Goal: Task Accomplishment & Management: Complete application form

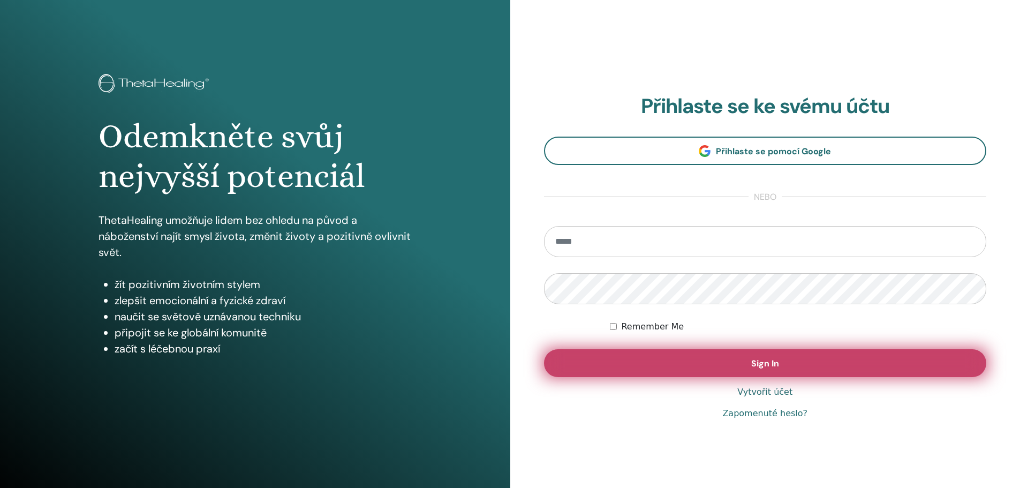
type input "**********"
click at [785, 366] on button "Sign In" at bounding box center [765, 363] width 443 height 28
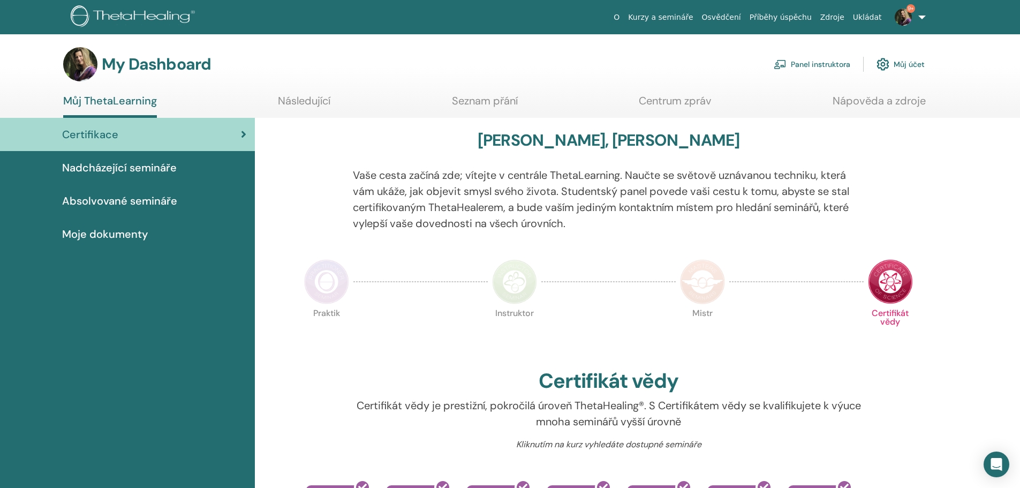
click at [838, 62] on link "Panel instruktora" at bounding box center [812, 64] width 77 height 24
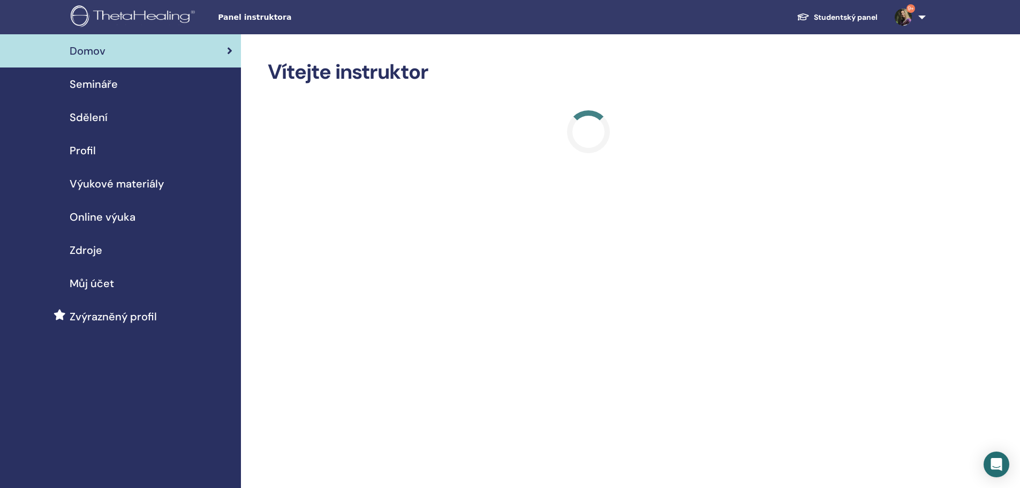
click at [93, 86] on span "Semináře" at bounding box center [94, 84] width 48 height 16
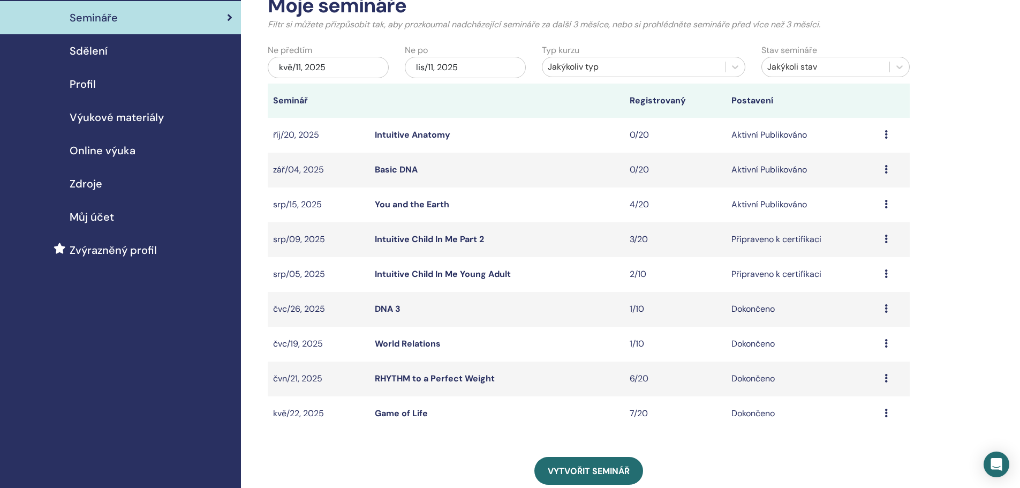
scroll to position [54, 0]
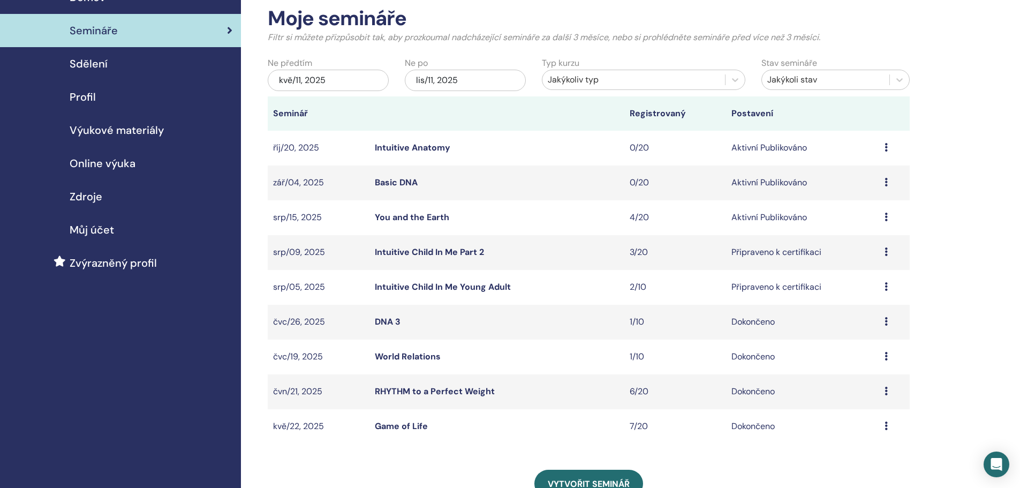
click at [889, 255] on div "Náhled Upravit Účastníci zrušení" at bounding box center [894, 252] width 20 height 13
click at [861, 295] on link "Účastníci" at bounding box center [856, 295] width 36 height 11
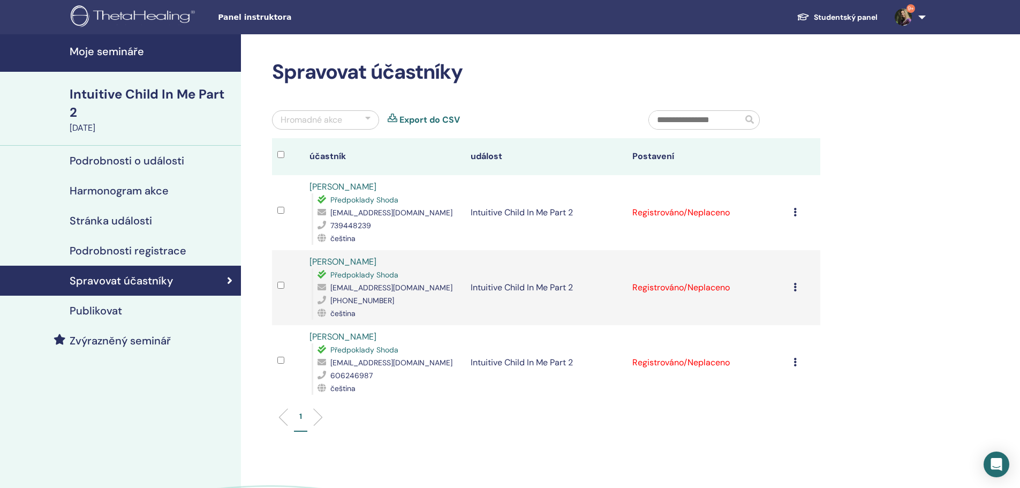
click at [795, 211] on icon at bounding box center [794, 212] width 3 height 9
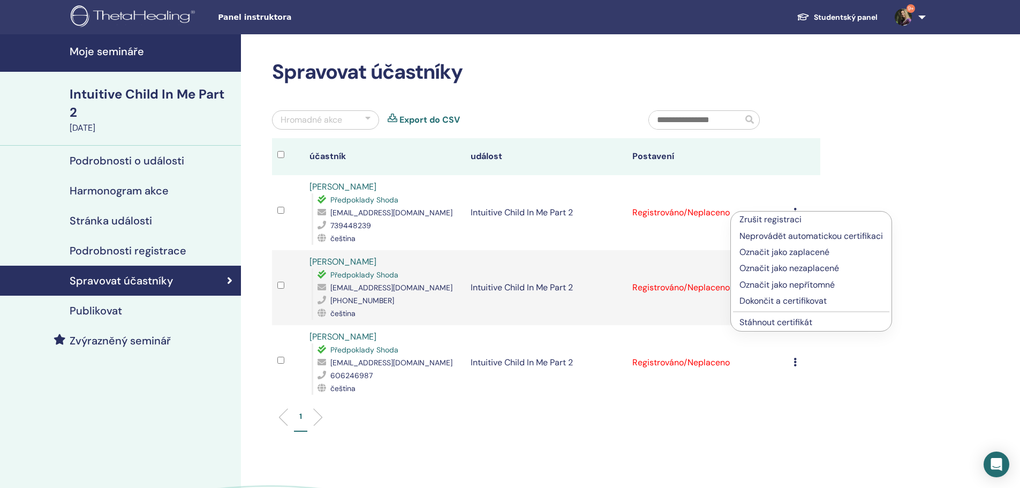
click at [769, 305] on p "Dokončit a certifikovat" at bounding box center [810, 300] width 143 height 13
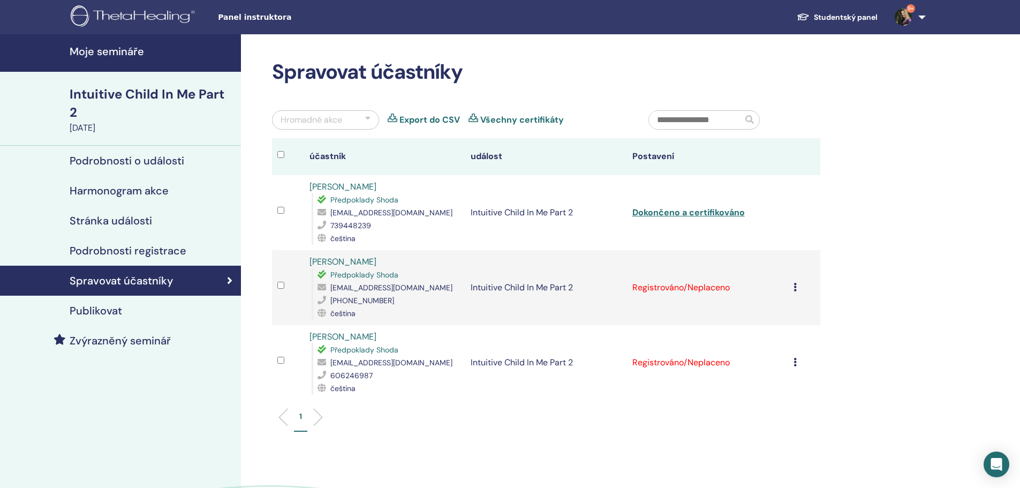
click at [793, 283] on icon at bounding box center [794, 287] width 3 height 9
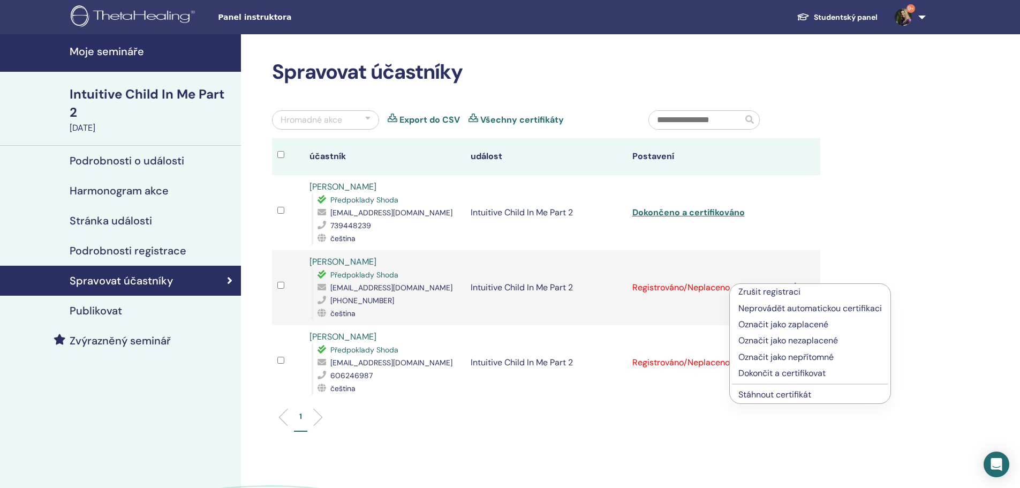
click at [754, 371] on p "Dokončit a certifikovat" at bounding box center [809, 373] width 143 height 13
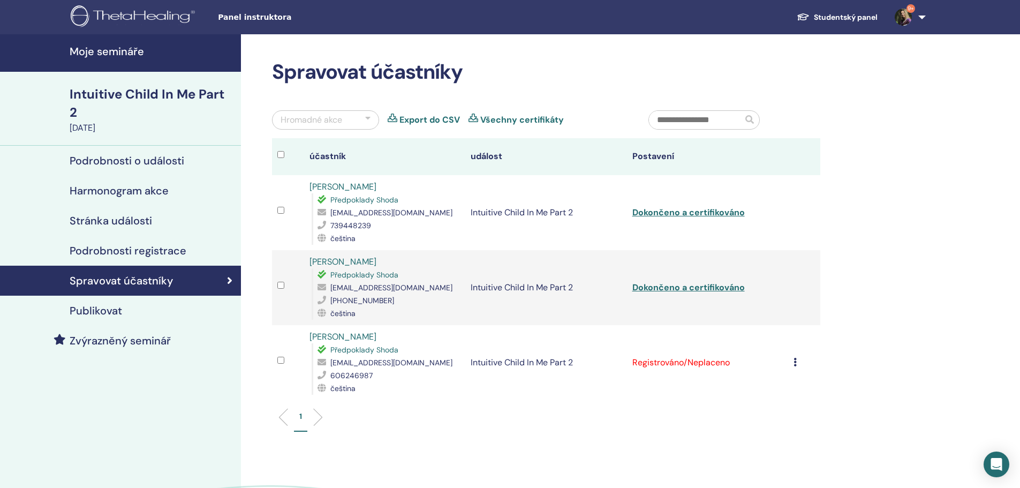
click at [795, 362] on icon at bounding box center [794, 362] width 3 height 9
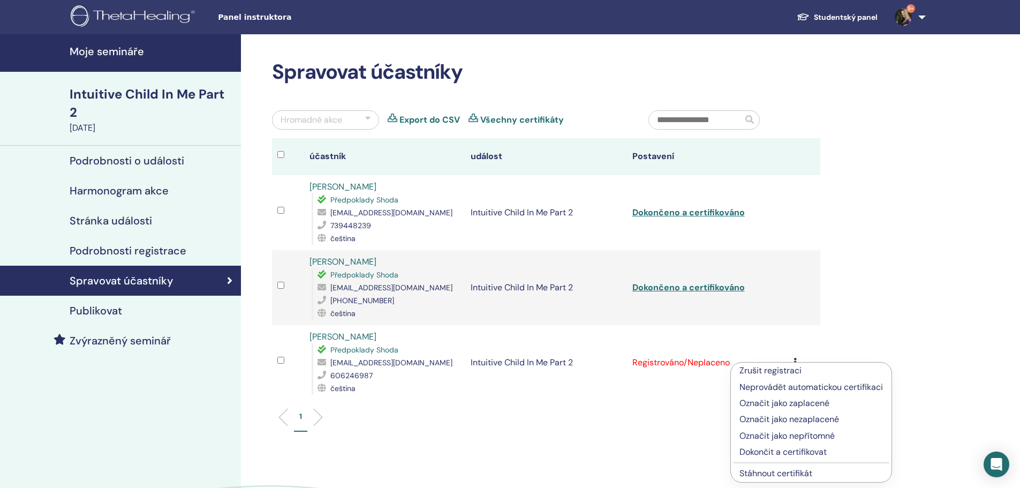
click at [809, 448] on p "Dokončit a certifikovat" at bounding box center [810, 451] width 143 height 13
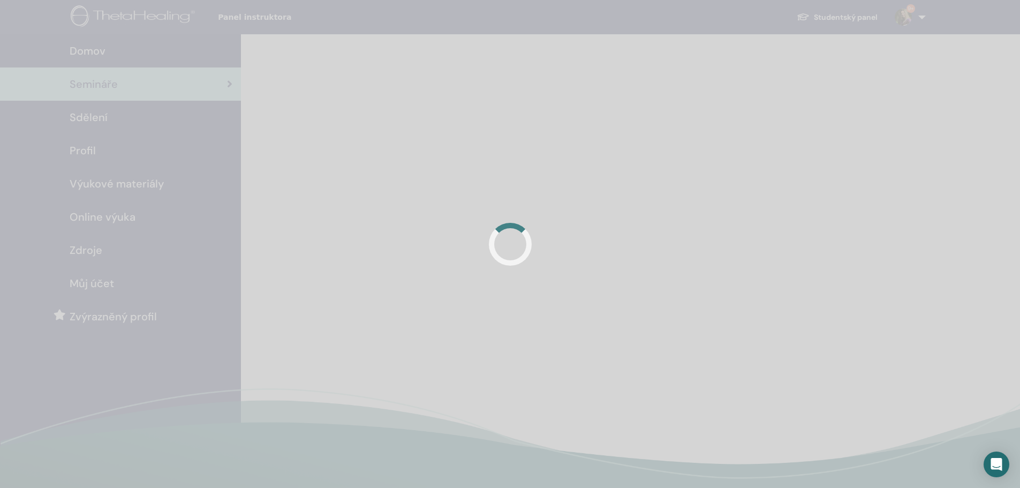
scroll to position [54, 0]
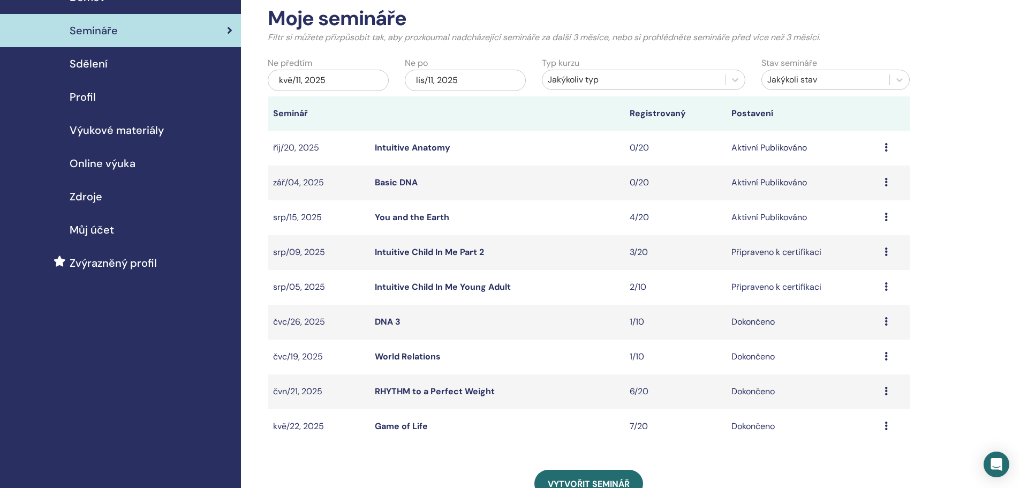
click at [889, 284] on div "Náhled Upravit Účastníci zrušení" at bounding box center [894, 287] width 20 height 13
click at [850, 322] on link "Účastníci" at bounding box center [856, 324] width 36 height 11
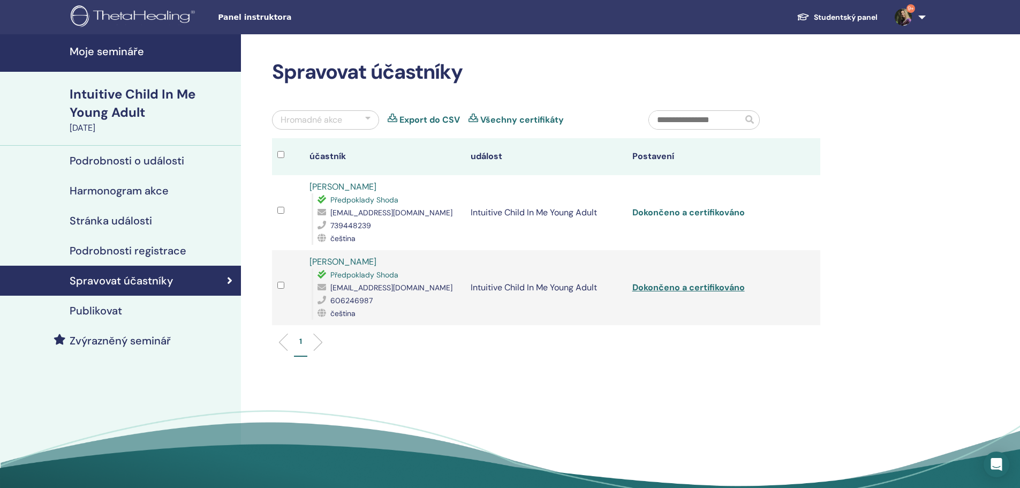
click at [712, 211] on link "Dokončeno a certifikováno" at bounding box center [688, 212] width 112 height 11
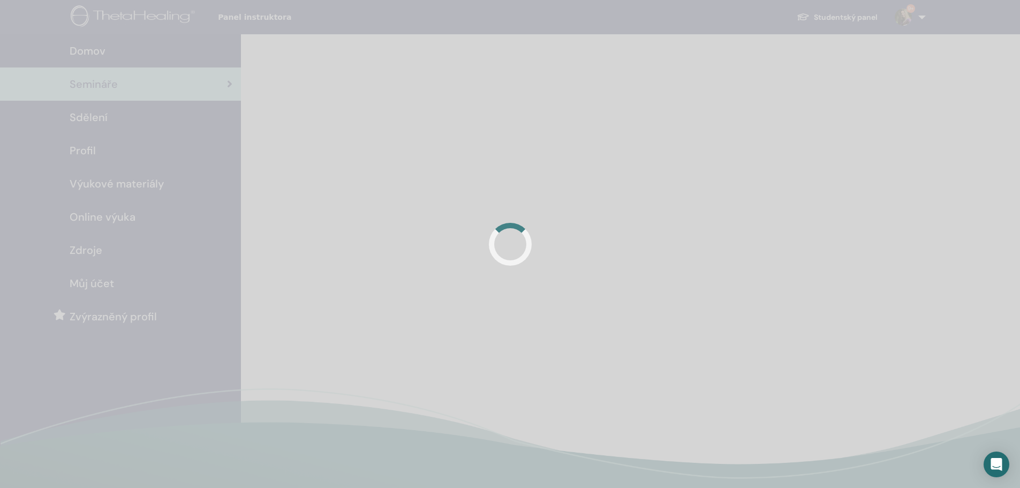
scroll to position [54, 0]
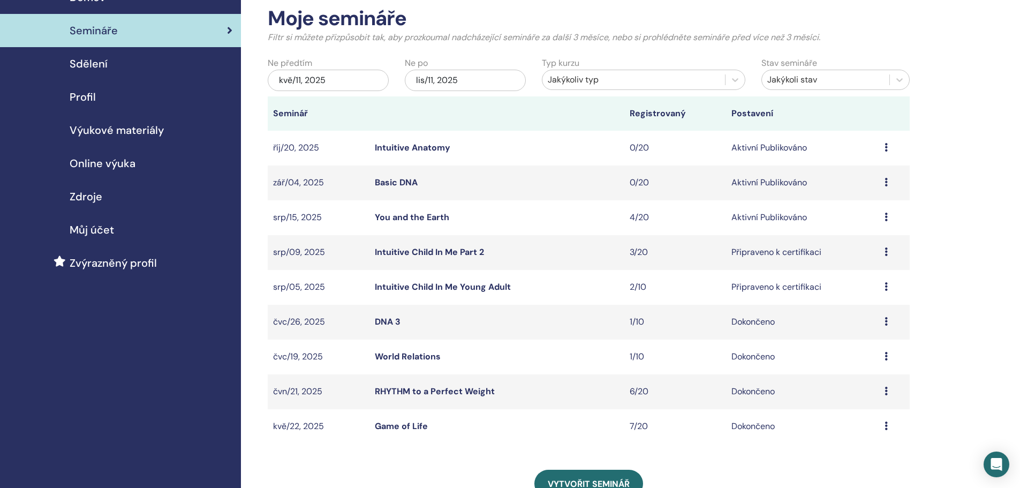
click at [886, 215] on icon at bounding box center [885, 217] width 3 height 9
click at [388, 214] on link "You and the Earth" at bounding box center [412, 216] width 74 height 11
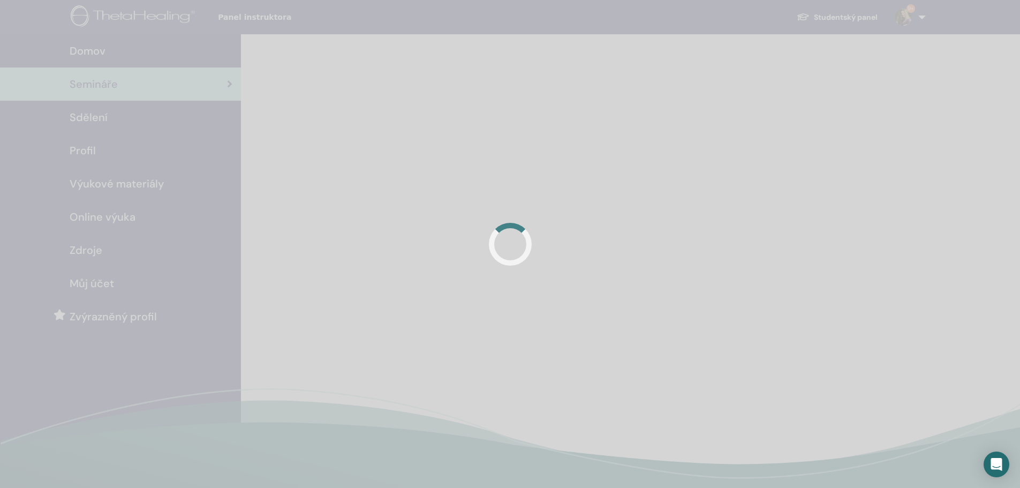
scroll to position [54, 0]
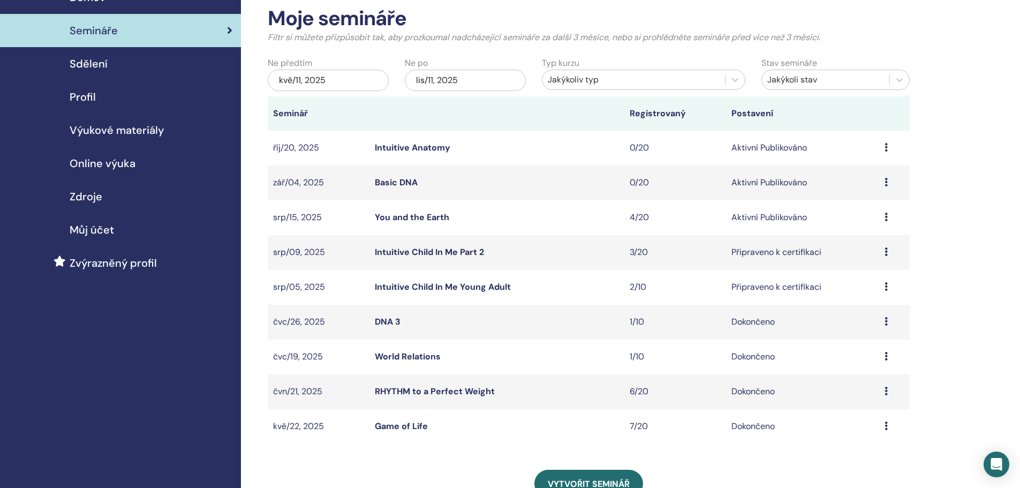
click at [887, 216] on icon at bounding box center [885, 217] width 3 height 9
click at [858, 260] on link "Účastníci" at bounding box center [855, 257] width 36 height 11
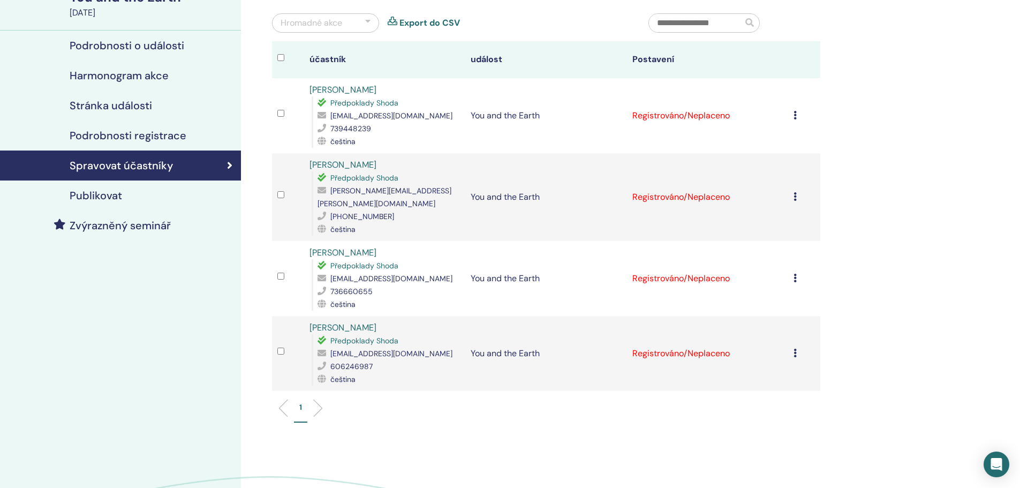
scroll to position [54, 0]
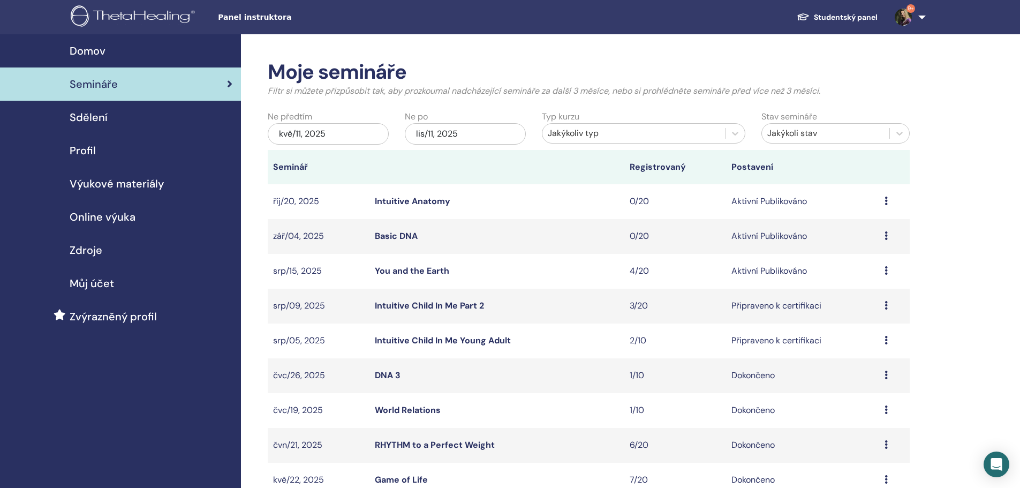
click at [848, 14] on link "Studentský panel" at bounding box center [837, 17] width 98 height 20
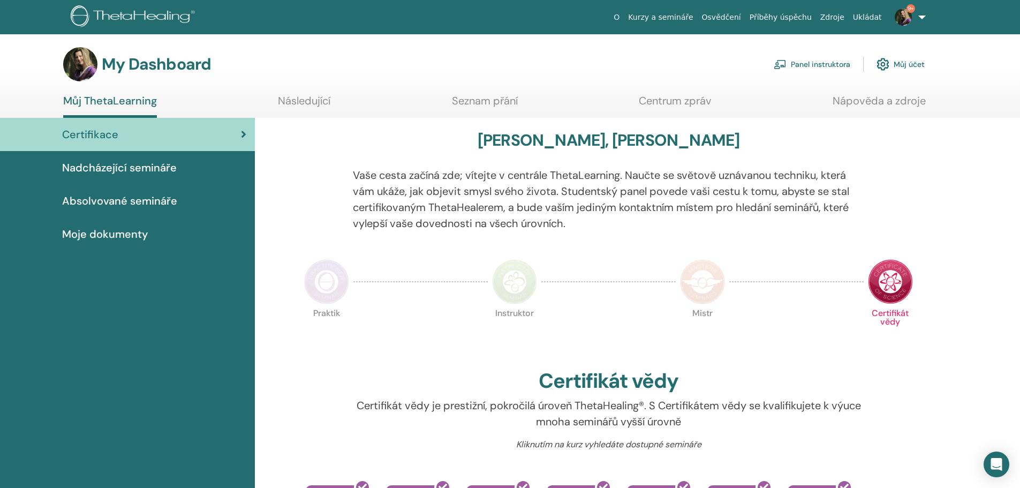
click at [830, 62] on link "Panel instruktora" at bounding box center [812, 64] width 77 height 24
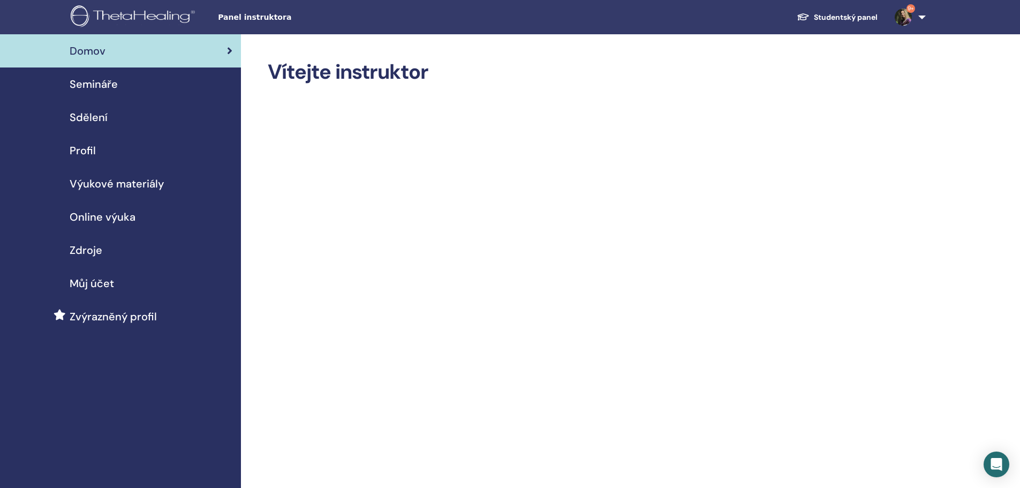
click at [86, 81] on span "Semináře" at bounding box center [94, 84] width 48 height 16
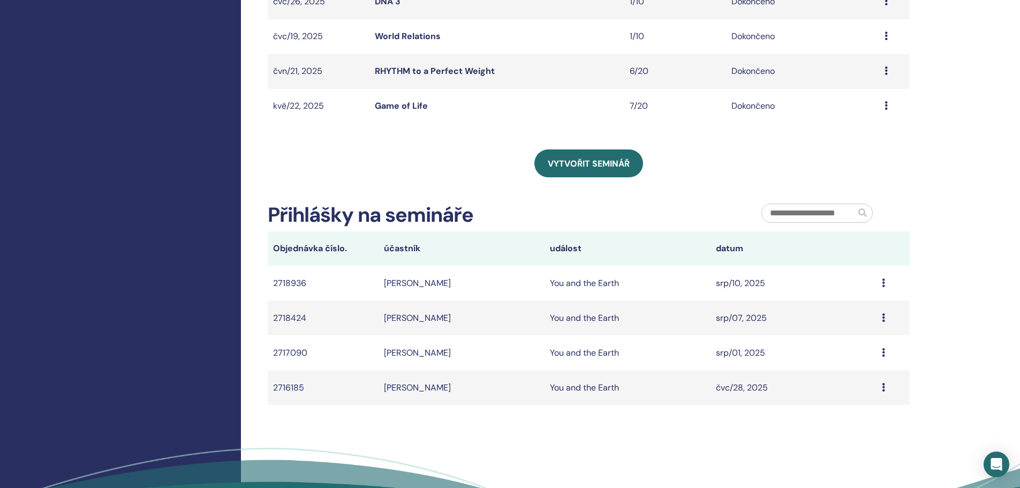
scroll to position [375, 0]
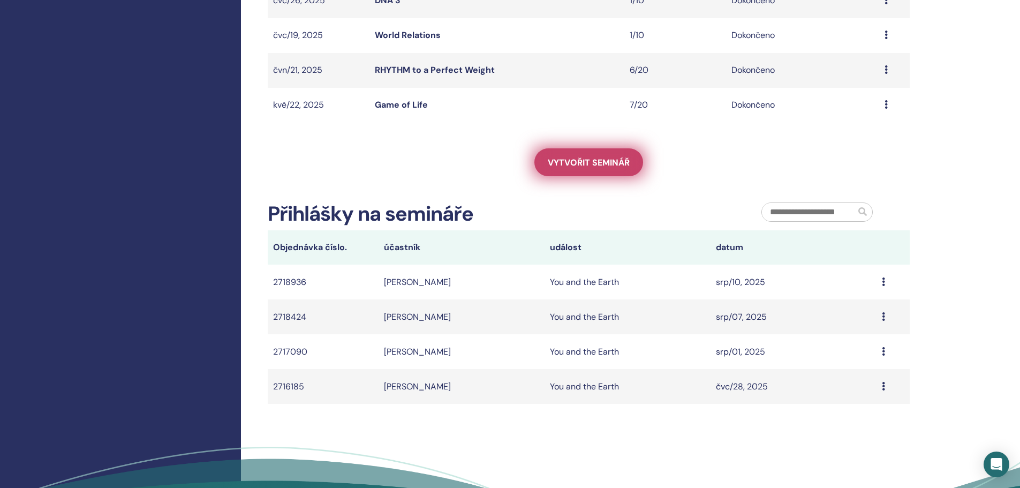
click at [596, 159] on span "Vytvořit seminář" at bounding box center [589, 162] width 82 height 11
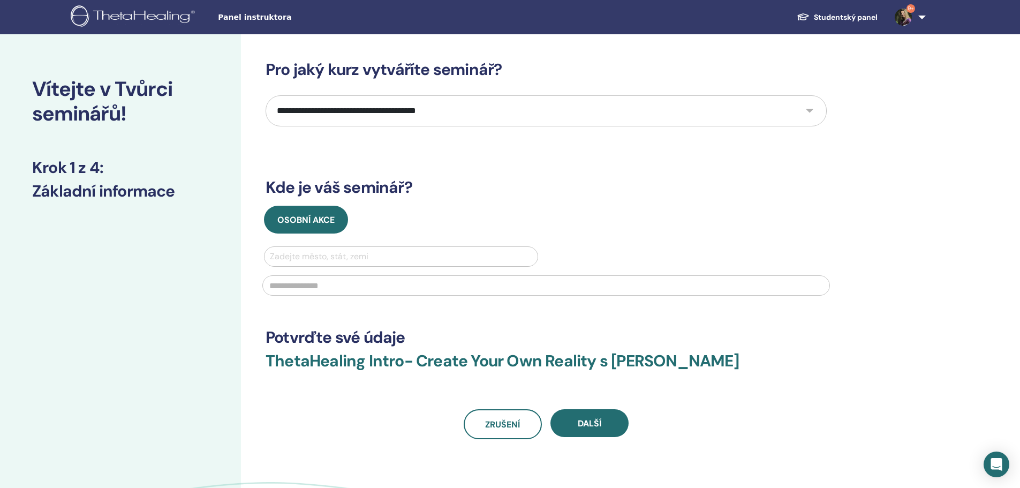
click at [810, 114] on select "**********" at bounding box center [546, 110] width 561 height 31
select select "***"
click at [266, 95] on select "**********" at bounding box center [546, 110] width 561 height 31
click at [313, 254] on div at bounding box center [401, 256] width 262 height 15
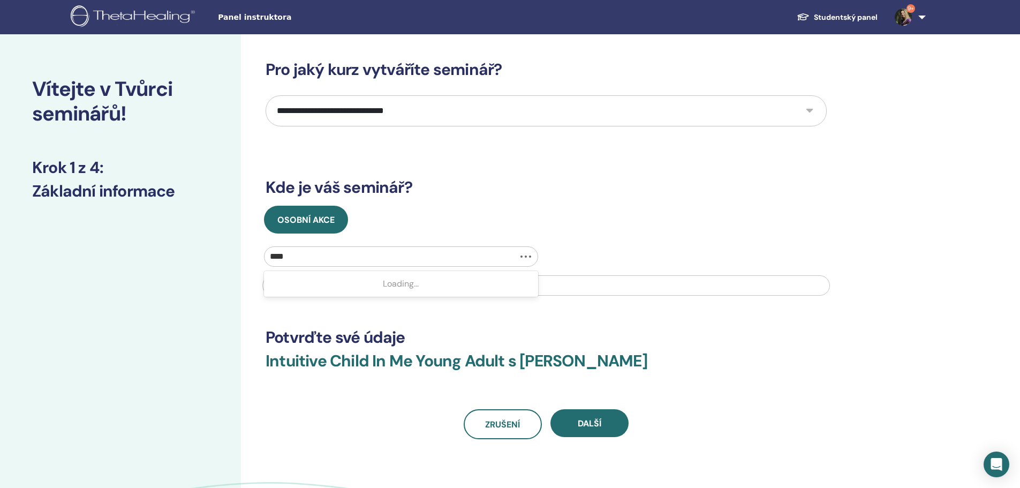
type input "*****"
click at [428, 286] on input "text" at bounding box center [546, 285] width 568 height 20
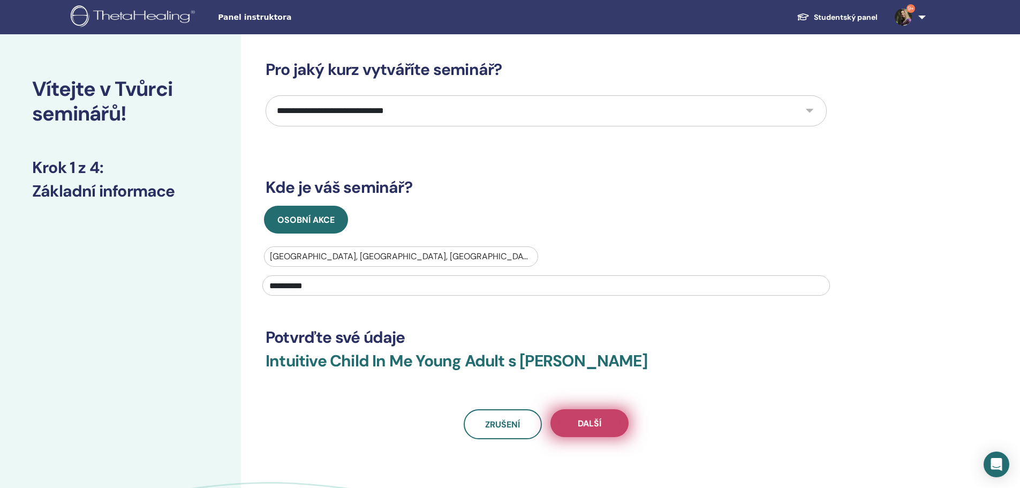
type input "**********"
click at [595, 422] on span "další" at bounding box center [590, 423] width 24 height 11
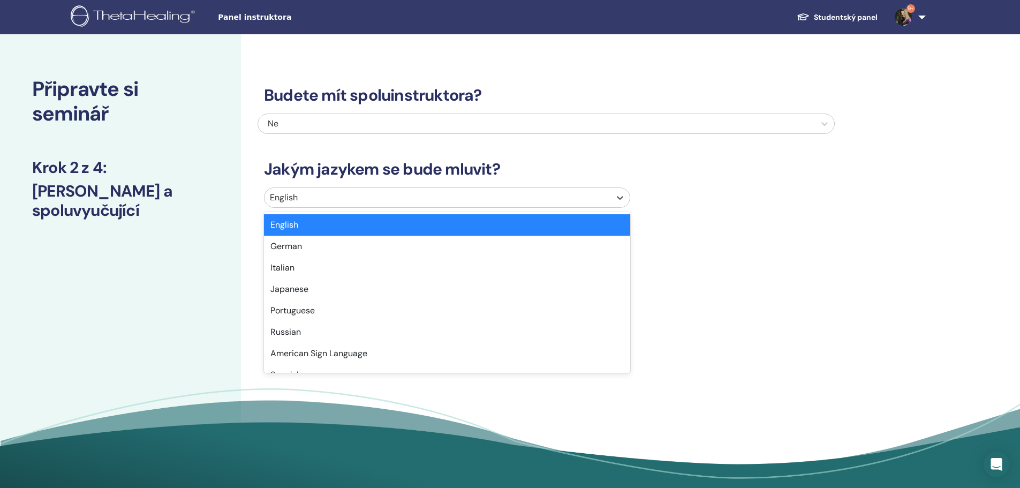
click at [320, 201] on div at bounding box center [437, 197] width 335 height 15
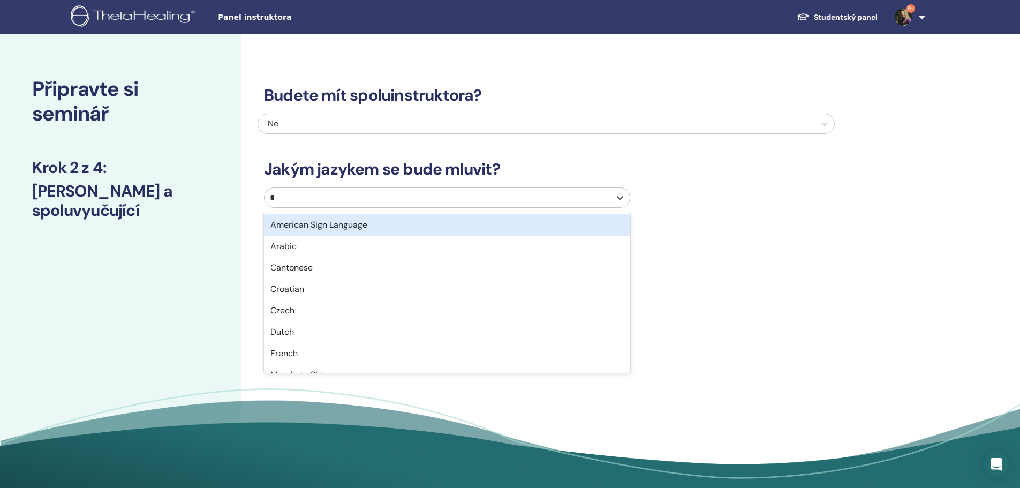
type input "**"
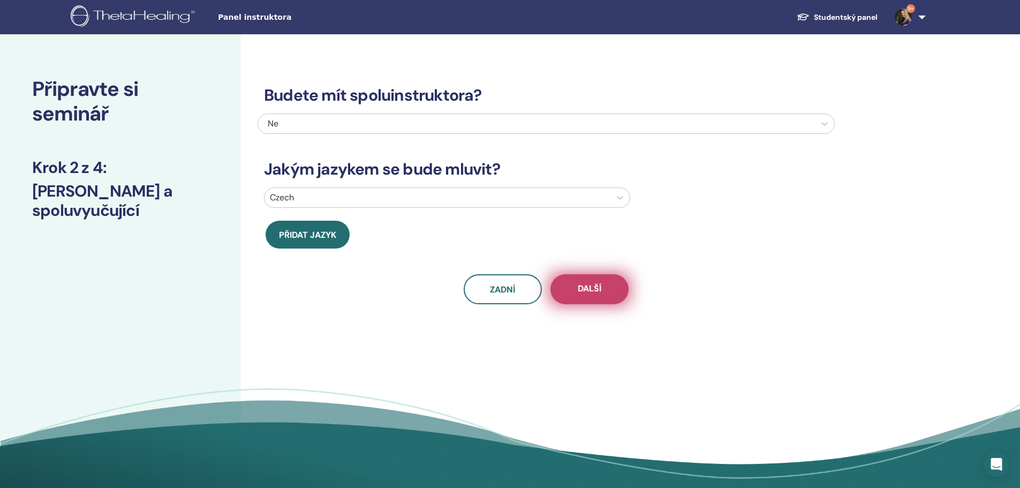
click at [571, 291] on button "další" at bounding box center [589, 289] width 78 height 30
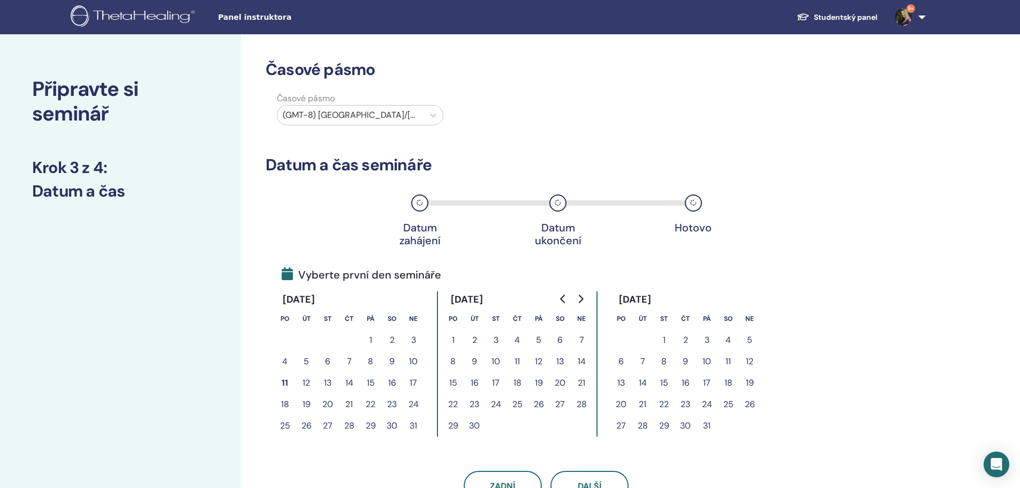
click at [282, 403] on button "18" at bounding box center [284, 404] width 21 height 21
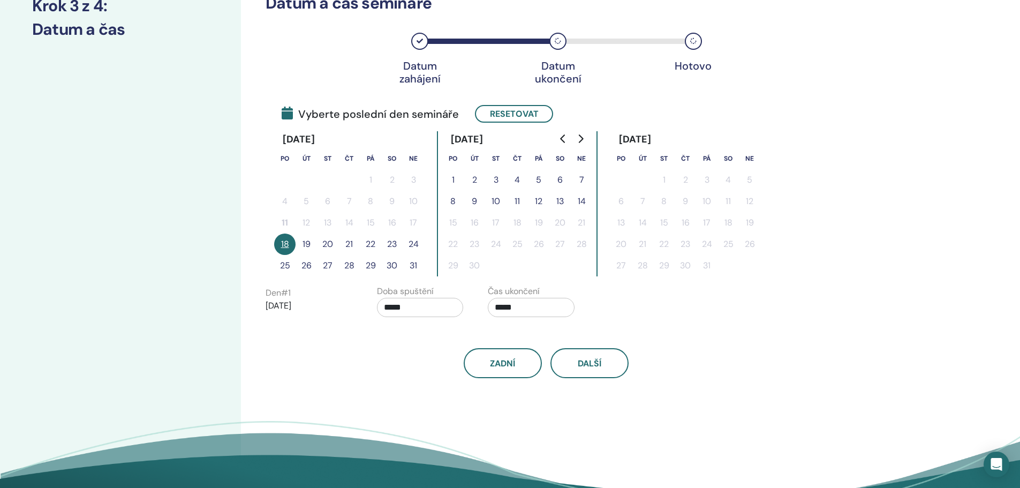
scroll to position [161, 0]
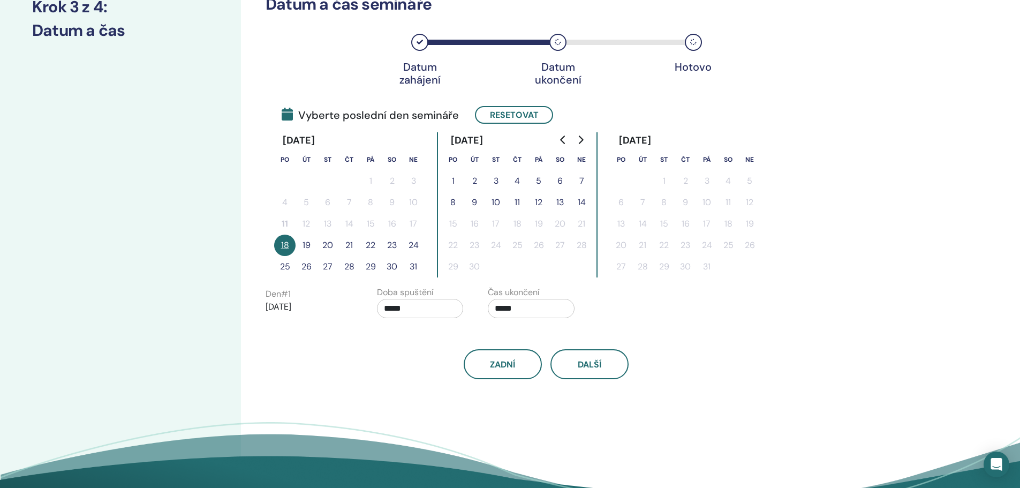
click at [349, 243] on button "21" at bounding box center [348, 245] width 21 height 21
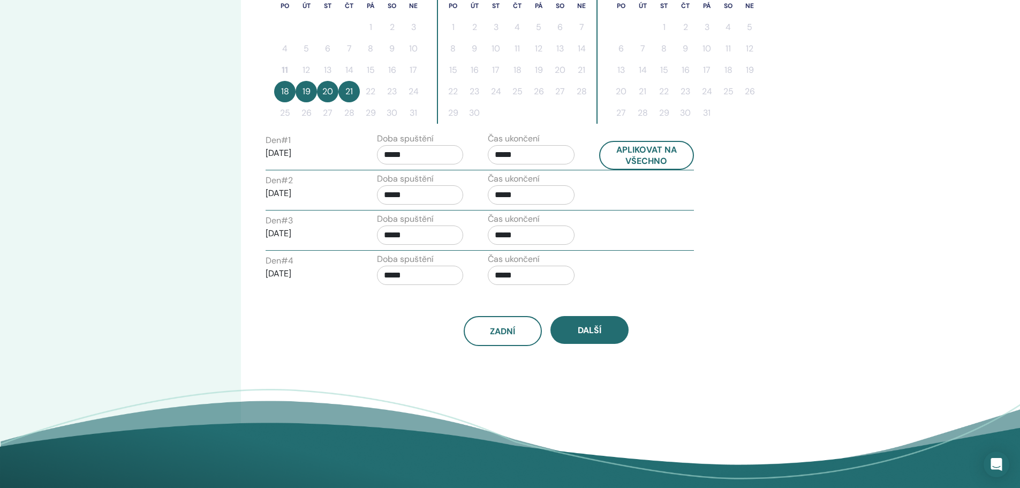
scroll to position [321, 0]
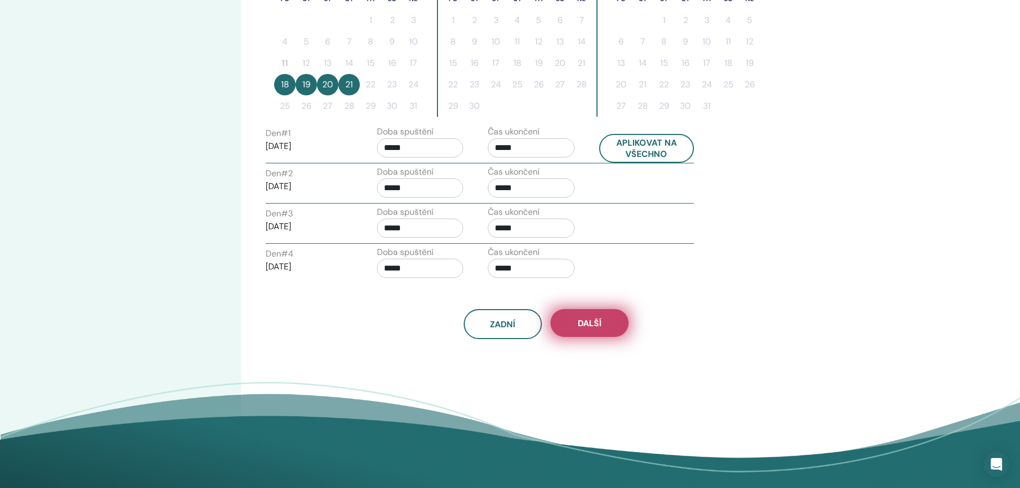
click at [606, 323] on button "další" at bounding box center [589, 323] width 78 height 28
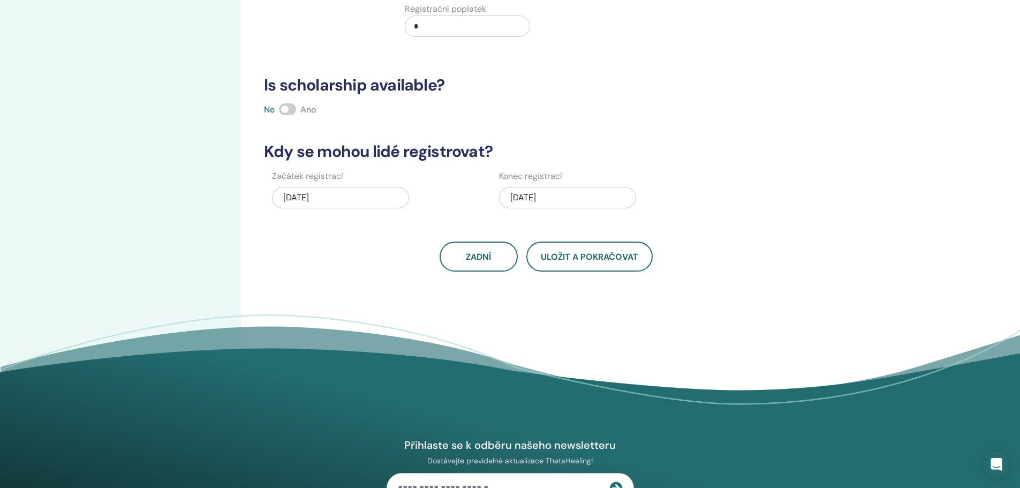
scroll to position [0, 0]
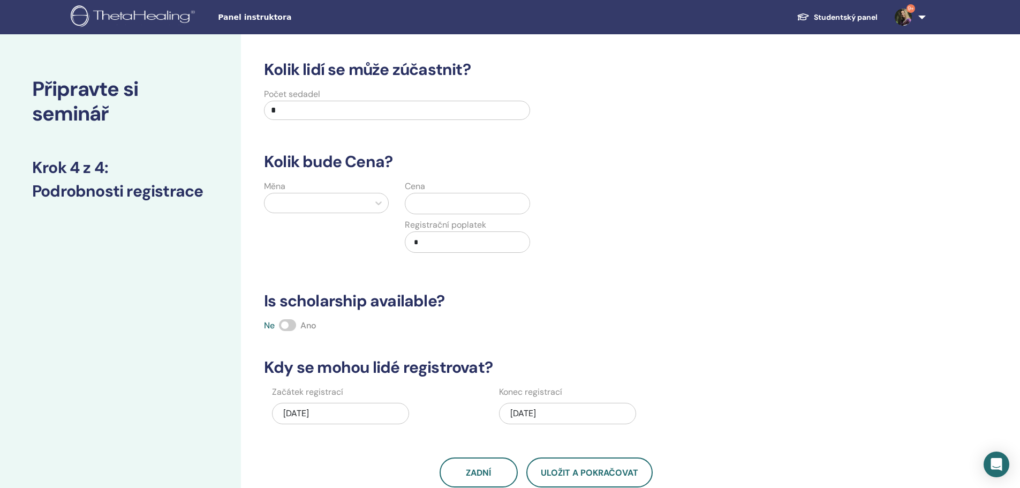
click at [353, 113] on input "*" at bounding box center [397, 110] width 266 height 19
type input "**"
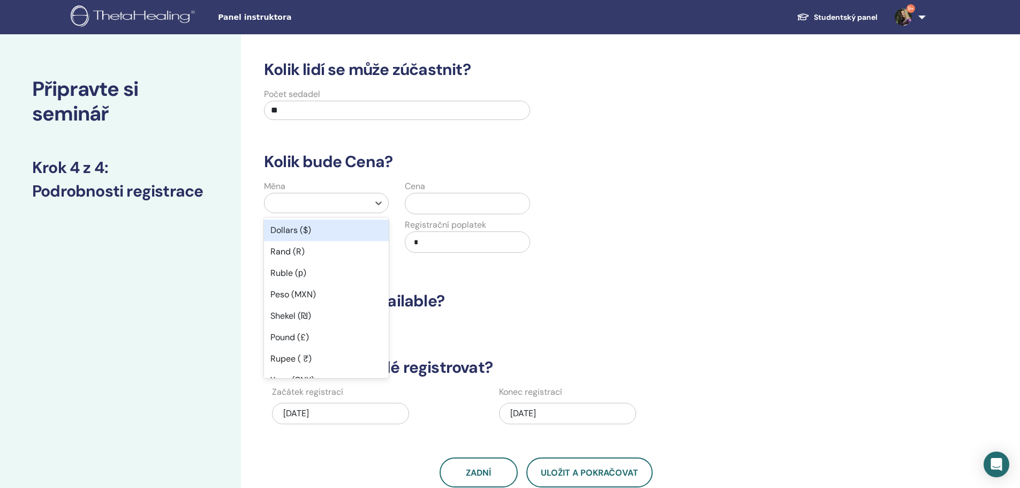
click at [304, 199] on div at bounding box center [317, 202] width 94 height 15
type input "**"
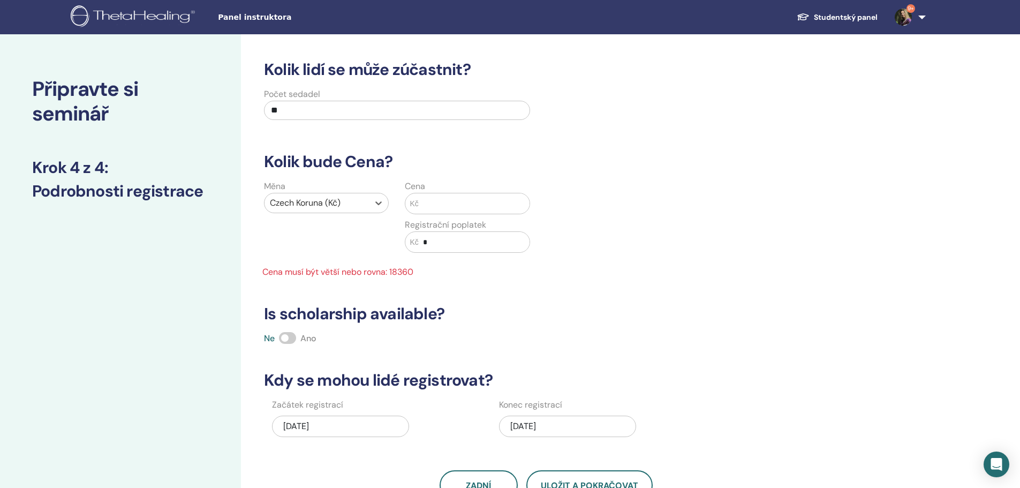
scroll to position [107, 0]
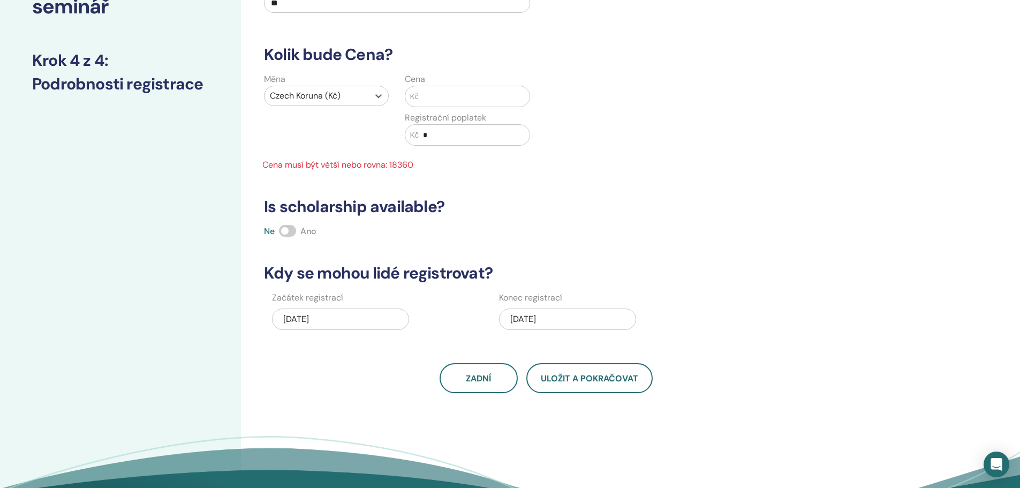
click at [447, 101] on input "text" at bounding box center [474, 96] width 111 height 20
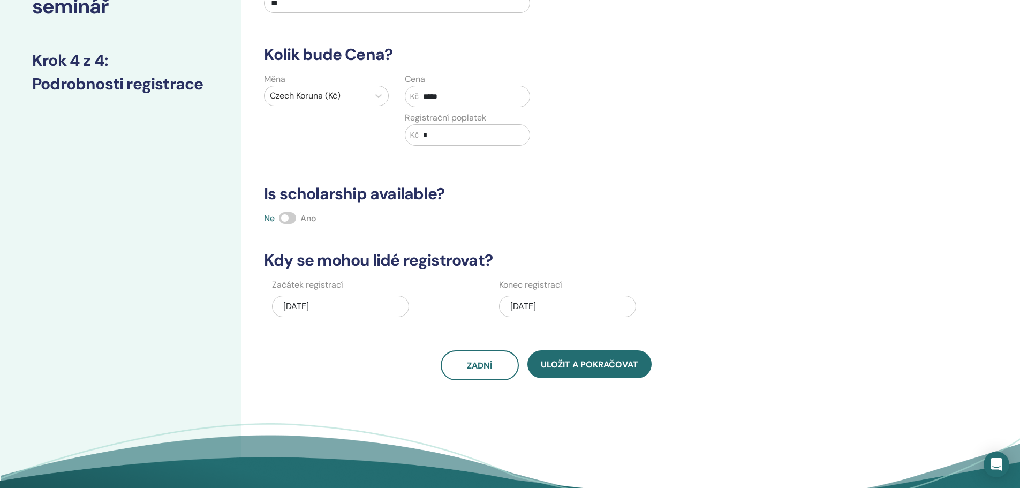
drag, startPoint x: 450, startPoint y: 98, endPoint x: 421, endPoint y: 98, distance: 29.4
click at [422, 98] on input "*****" at bounding box center [474, 96] width 111 height 20
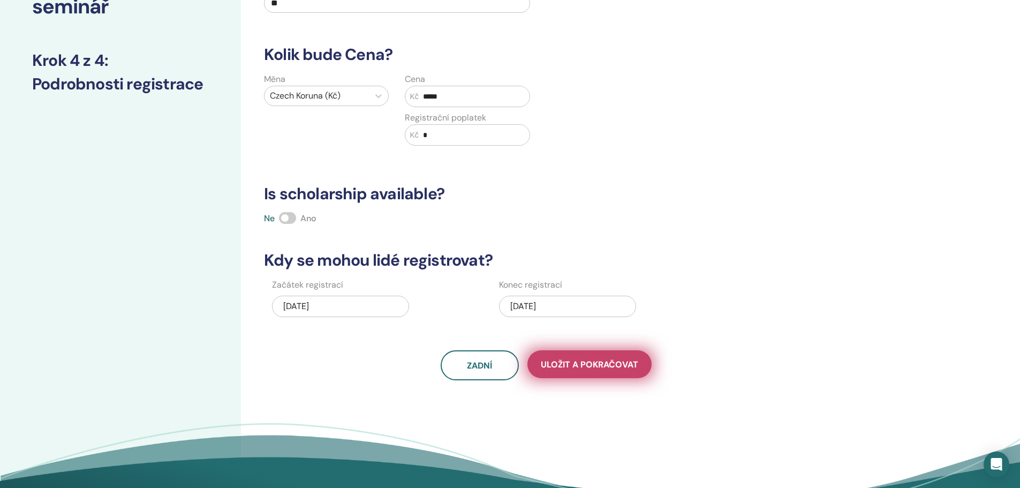
type input "*****"
click at [583, 364] on span "Uložit a pokračovat" at bounding box center [589, 364] width 97 height 11
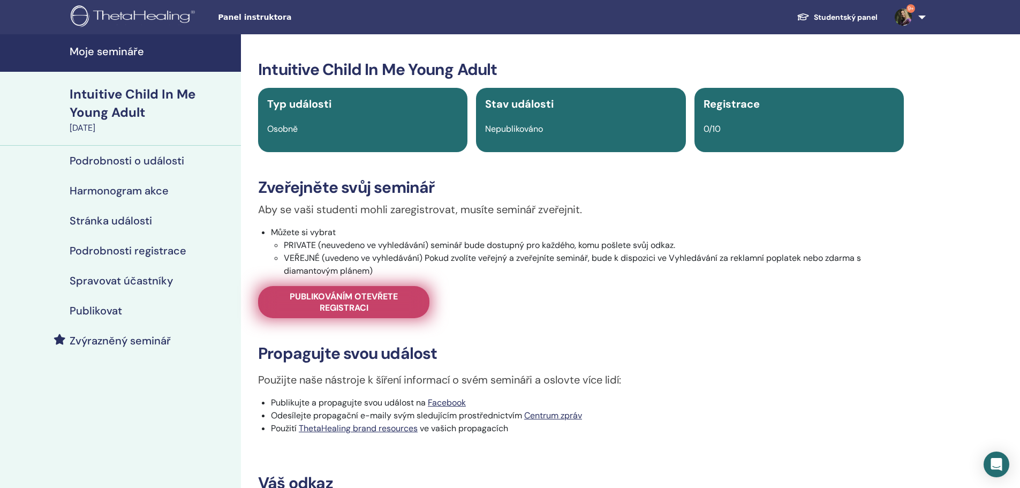
click at [340, 301] on span "Publikováním otevřete registraci" at bounding box center [343, 302] width 145 height 22
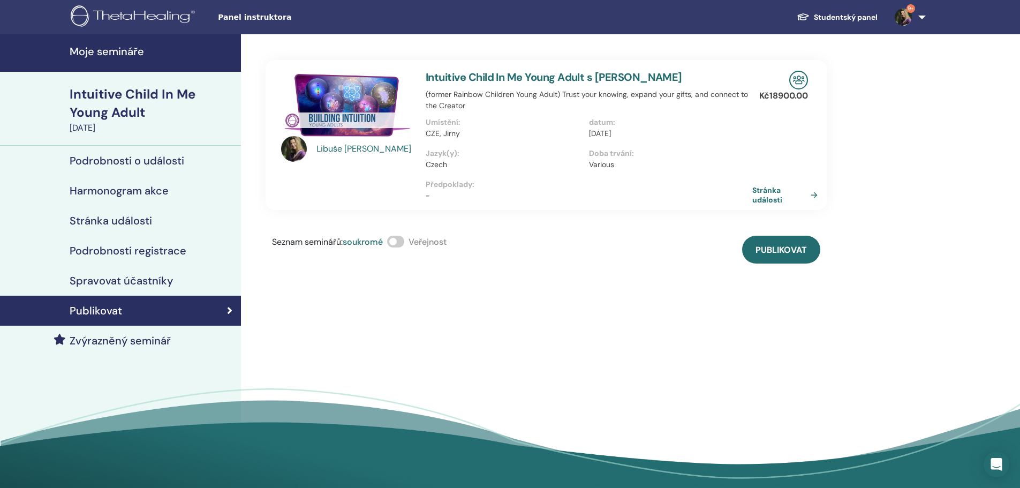
click at [398, 243] on span at bounding box center [395, 242] width 17 height 12
click at [804, 245] on span "Publikovat" at bounding box center [780, 249] width 51 height 11
click at [769, 191] on link "Stránka události" at bounding box center [789, 194] width 70 height 19
